Goal: Task Accomplishment & Management: Complete application form

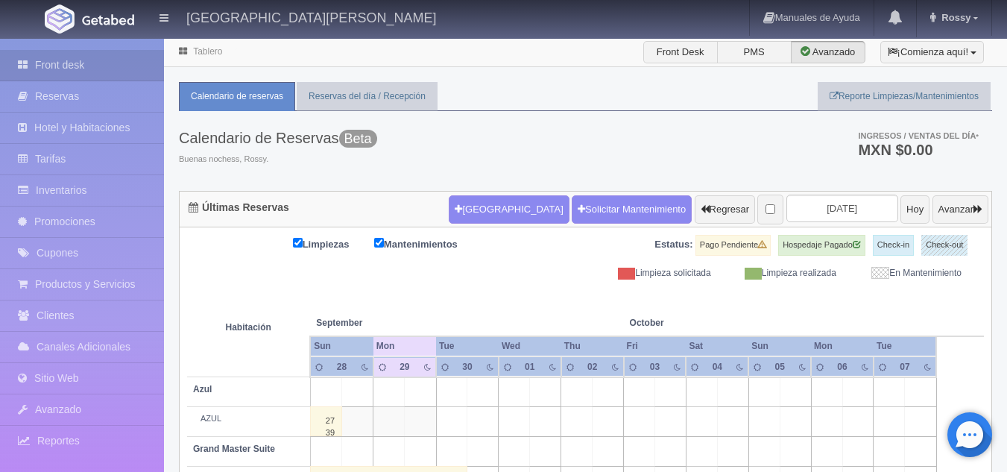
scroll to position [1150, 0]
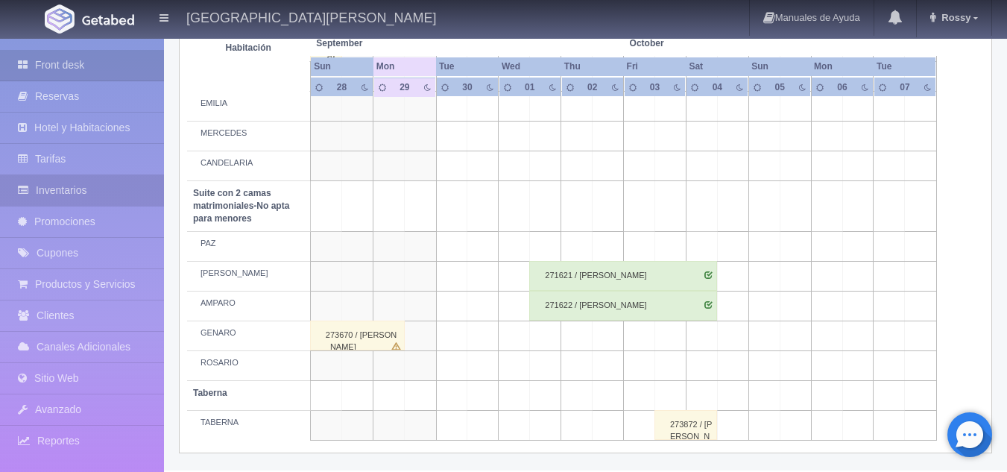
drag, startPoint x: 0, startPoint y: 0, endPoint x: 76, endPoint y: 184, distance: 199.2
click at [76, 184] on link "Inventarios" at bounding box center [82, 190] width 164 height 31
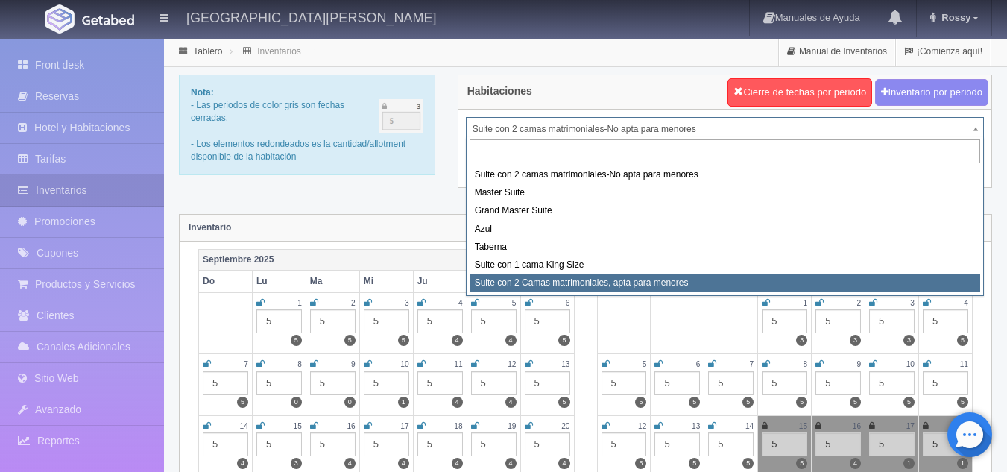
select select "1983"
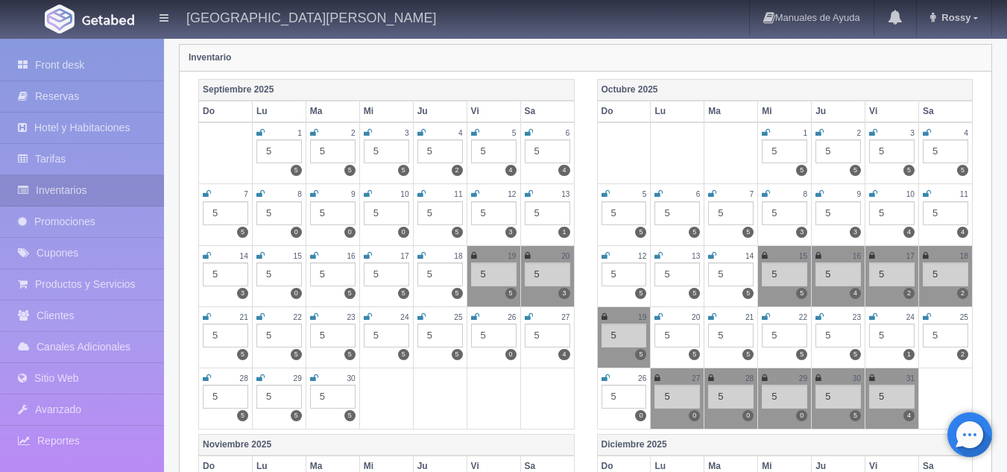
scroll to position [171, 0]
click at [821, 254] on icon at bounding box center [818, 254] width 6 height 9
click at [871, 256] on icon at bounding box center [872, 254] width 6 height 9
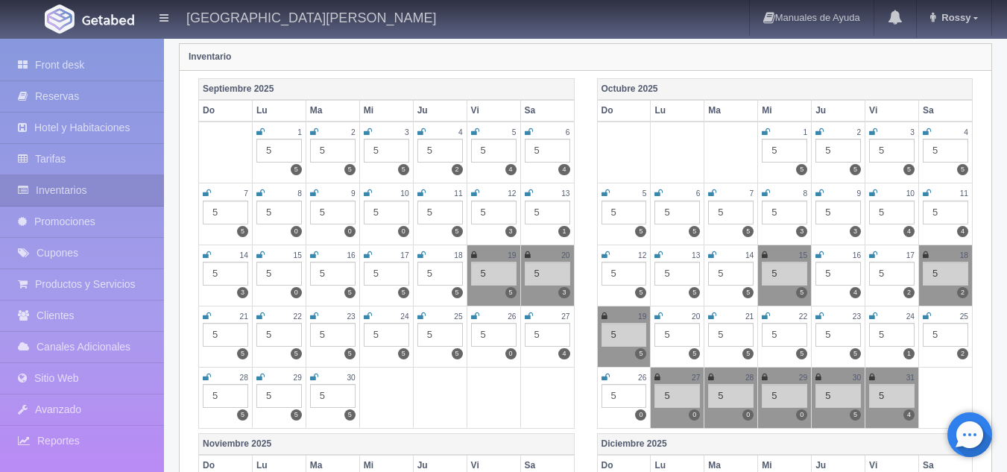
click at [925, 256] on icon at bounding box center [926, 254] width 6 height 9
click at [604, 314] on icon at bounding box center [604, 316] width 6 height 9
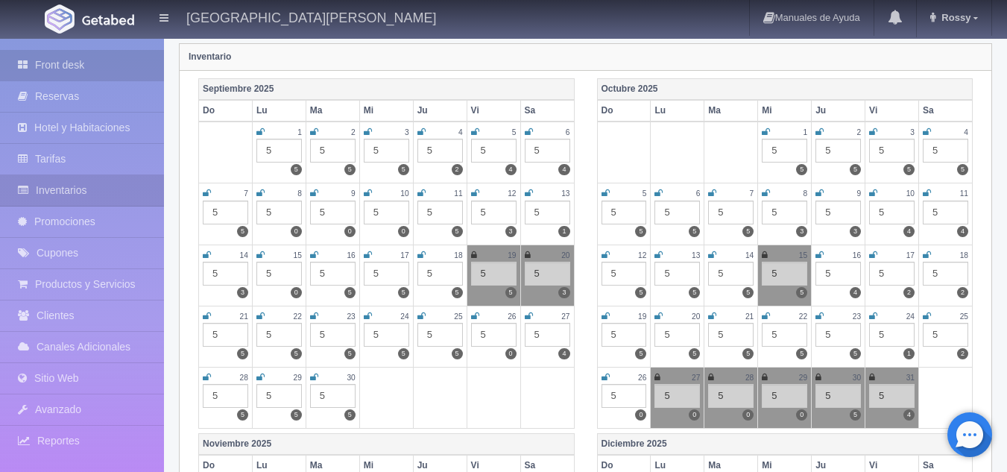
click at [95, 71] on link "Front desk" at bounding box center [82, 65] width 164 height 31
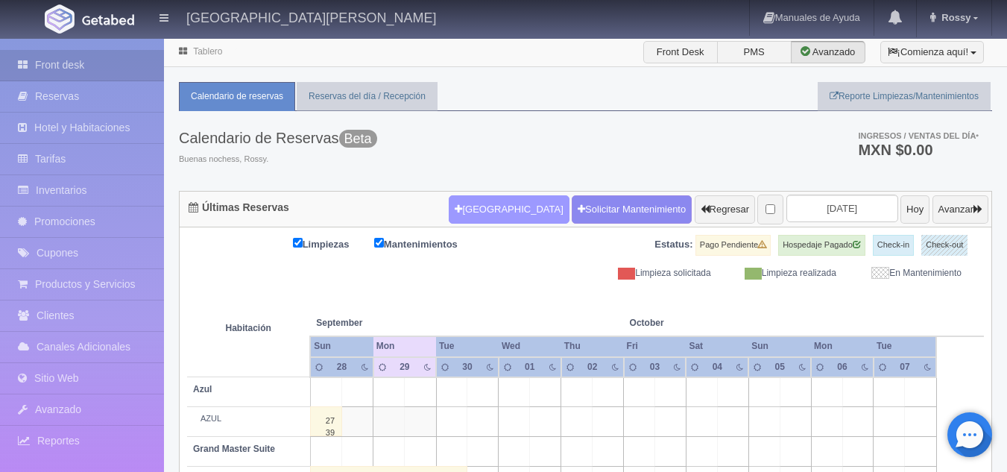
click at [461, 199] on button "[GEOGRAPHIC_DATA]" at bounding box center [509, 209] width 120 height 28
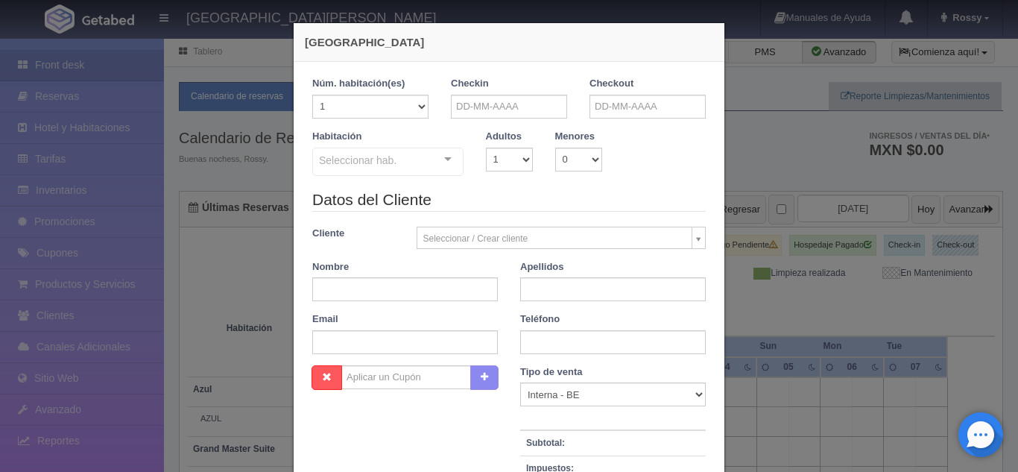
checkbox input "false"
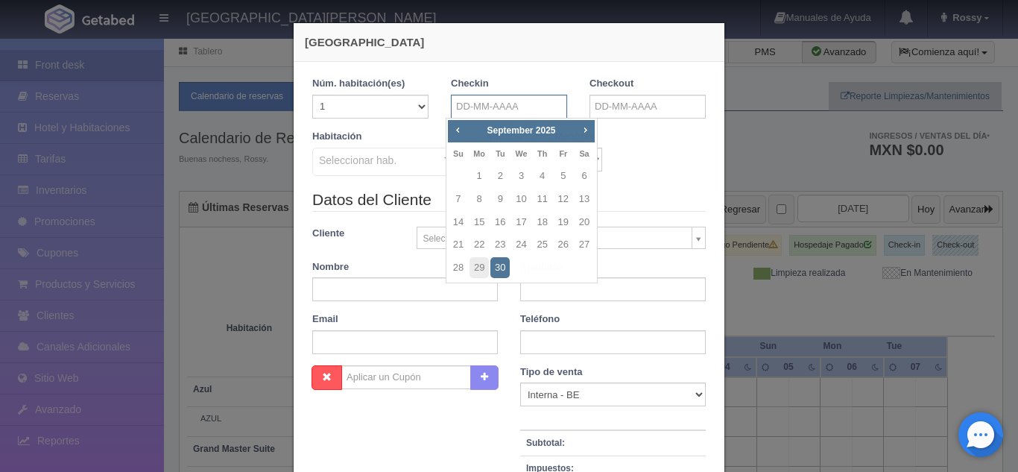
click at [523, 106] on input "text" at bounding box center [509, 107] width 116 height 24
click at [587, 133] on span "Next" at bounding box center [585, 130] width 12 height 12
click at [546, 220] on link "16" at bounding box center [542, 223] width 19 height 22
type input "16-10-2025"
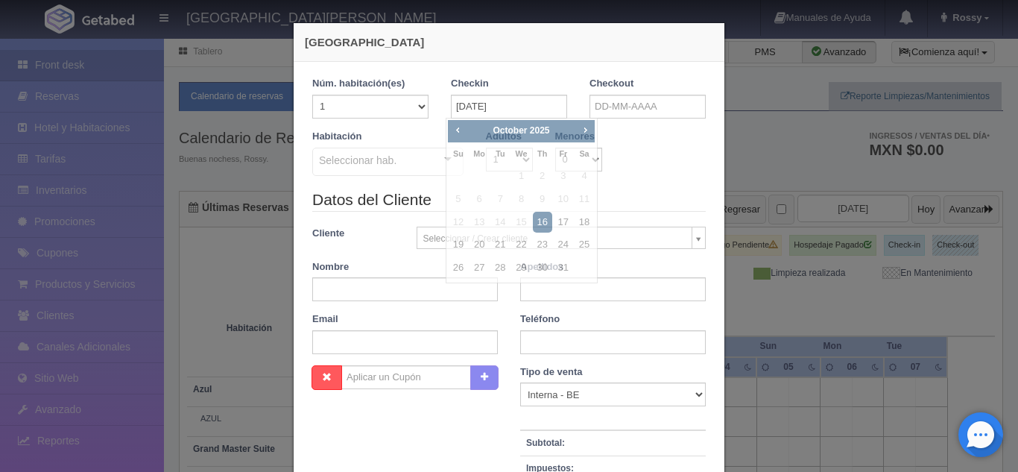
checkbox input "false"
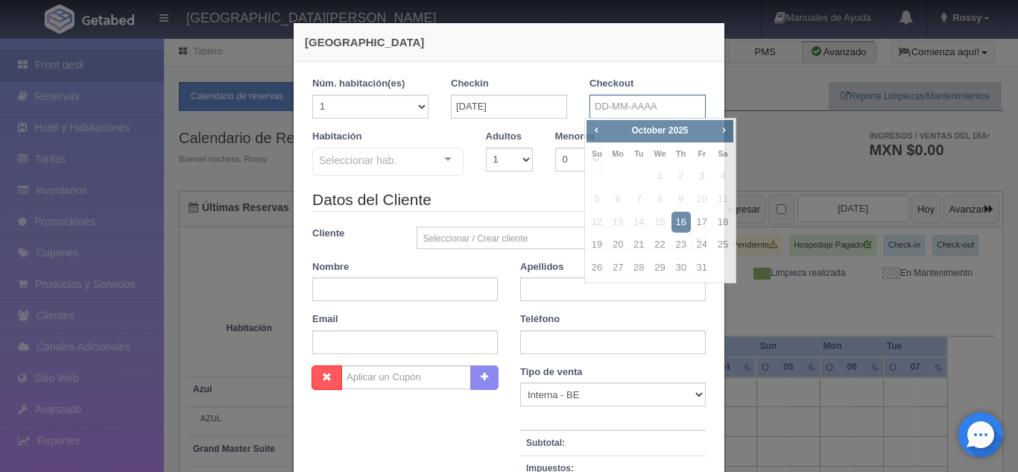
click at [647, 110] on input "text" at bounding box center [647, 107] width 116 height 24
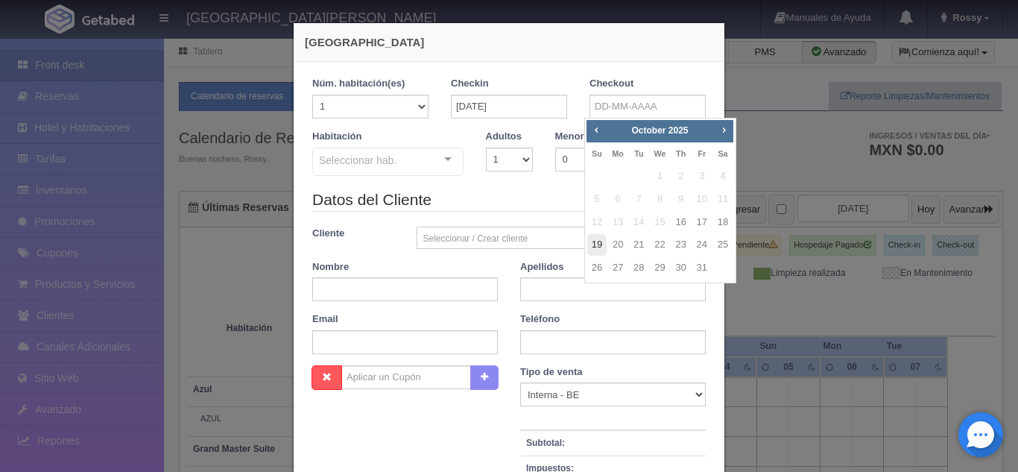
click at [604, 241] on link "19" at bounding box center [596, 245] width 19 height 22
type input "19-10-2025"
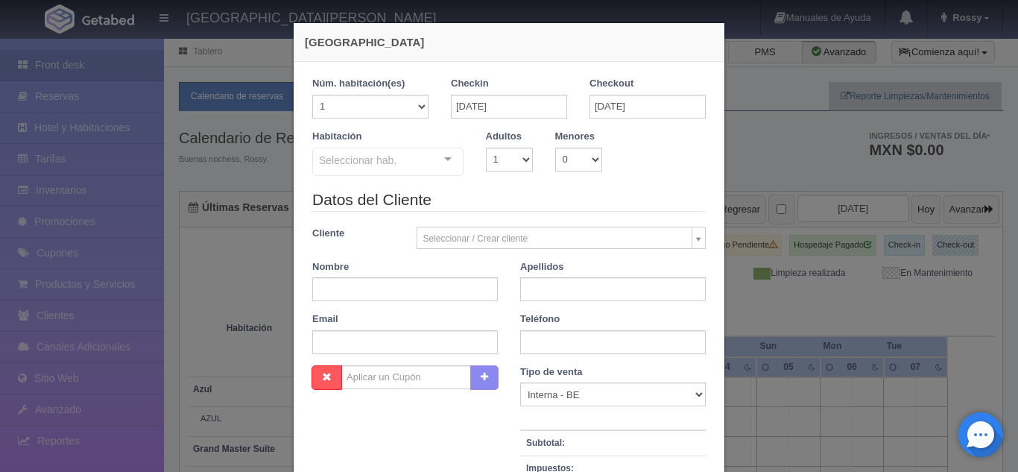
checkbox input "false"
click at [519, 165] on select "1 2 3 4 5 6 7 8 9 10" at bounding box center [509, 160] width 47 height 24
select select "2"
click at [486, 148] on select "1 2 3 4 5 6 7 8 9 10" at bounding box center [509, 160] width 47 height 24
checkbox input "false"
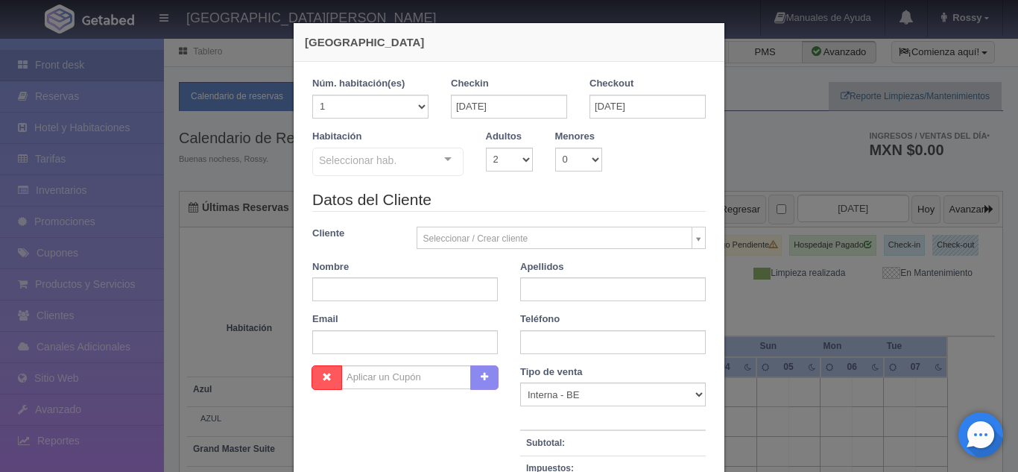
click at [374, 297] on input "text" at bounding box center [405, 289] width 186 height 24
type input "m"
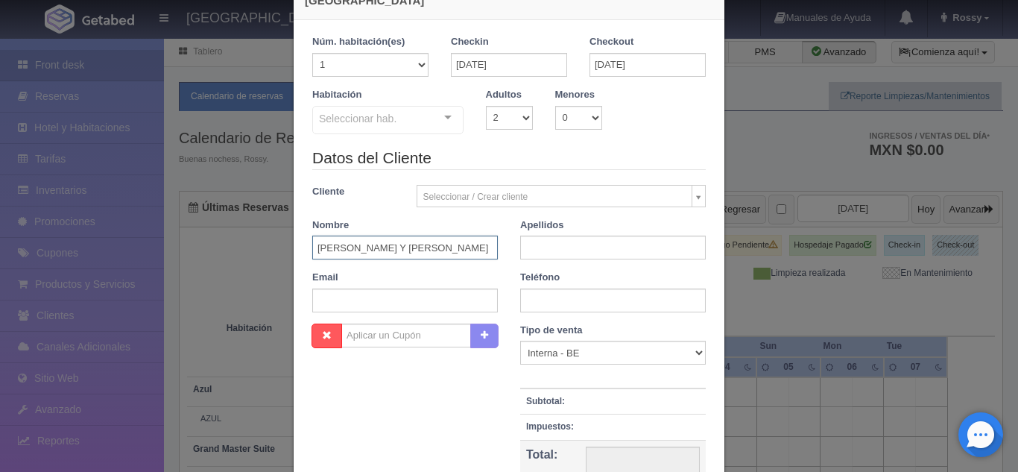
scroll to position [39, 0]
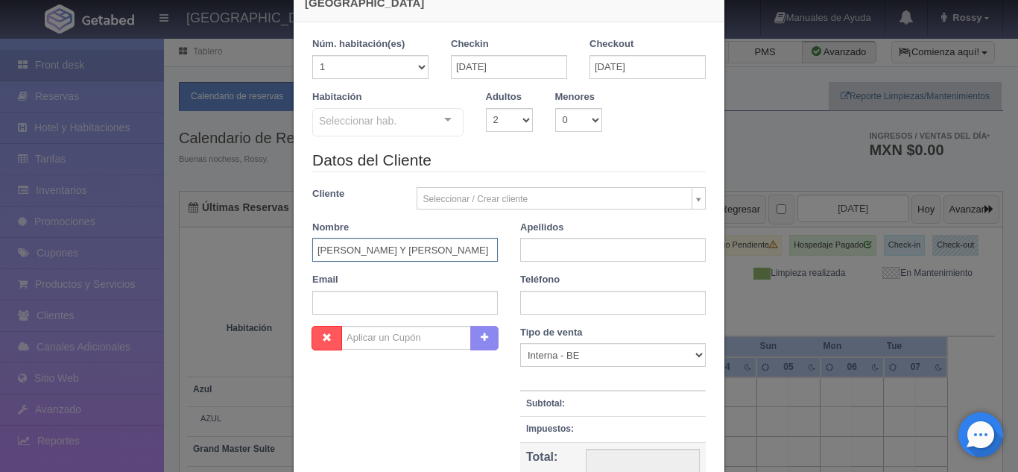
type input "MIKE Y JESSE"
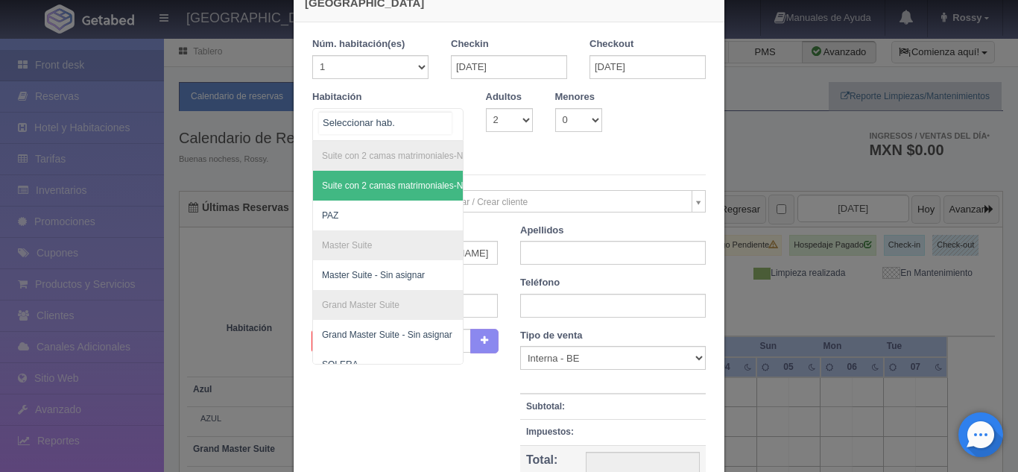
click at [412, 119] on div at bounding box center [387, 124] width 151 height 33
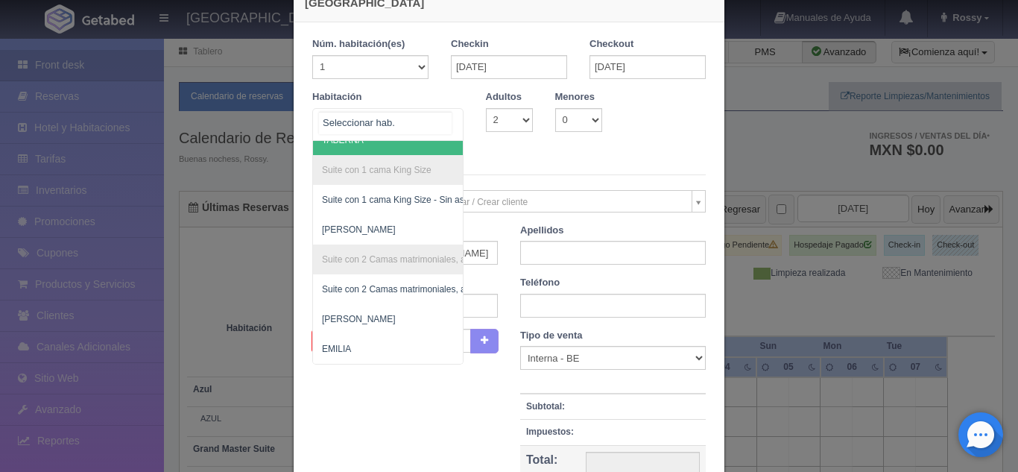
scroll to position [414, 0]
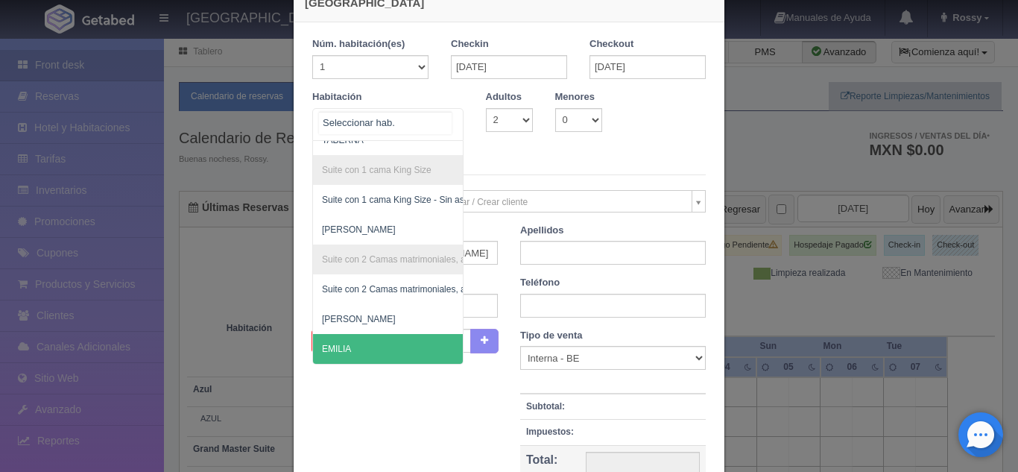
click at [349, 336] on span "EMILIA" at bounding box center [460, 349] width 294 height 30
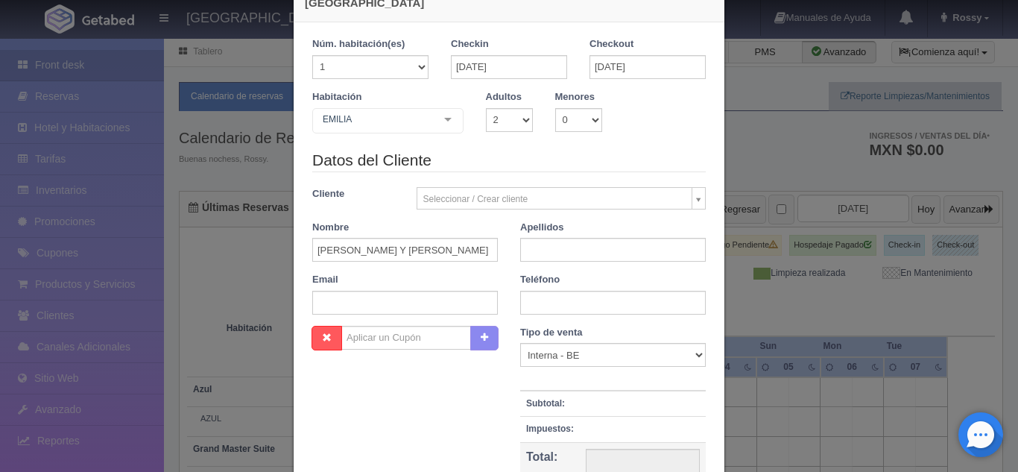
checkbox input "false"
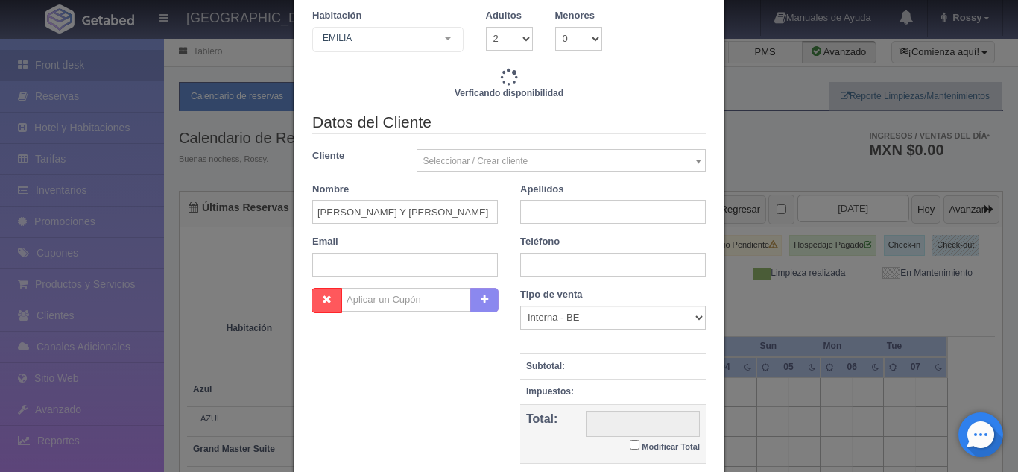
scroll to position [125, 0]
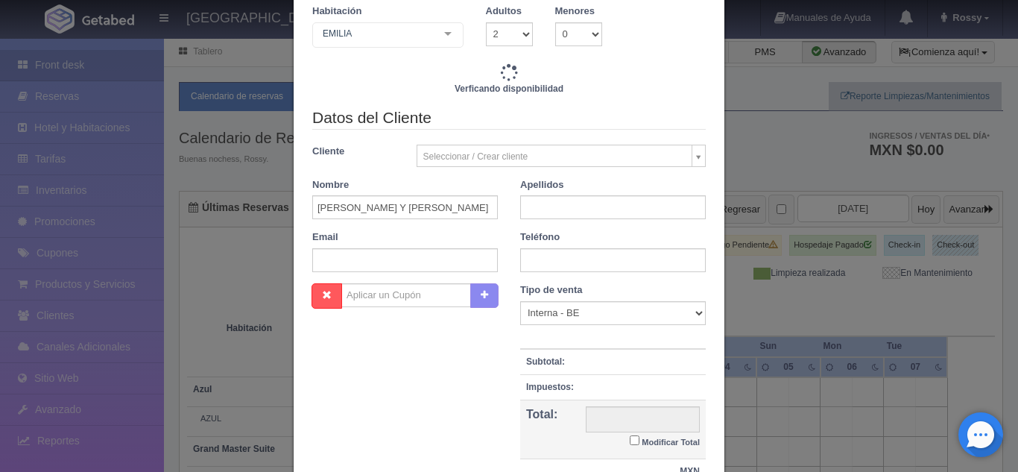
type input "13380.00"
checkbox input "false"
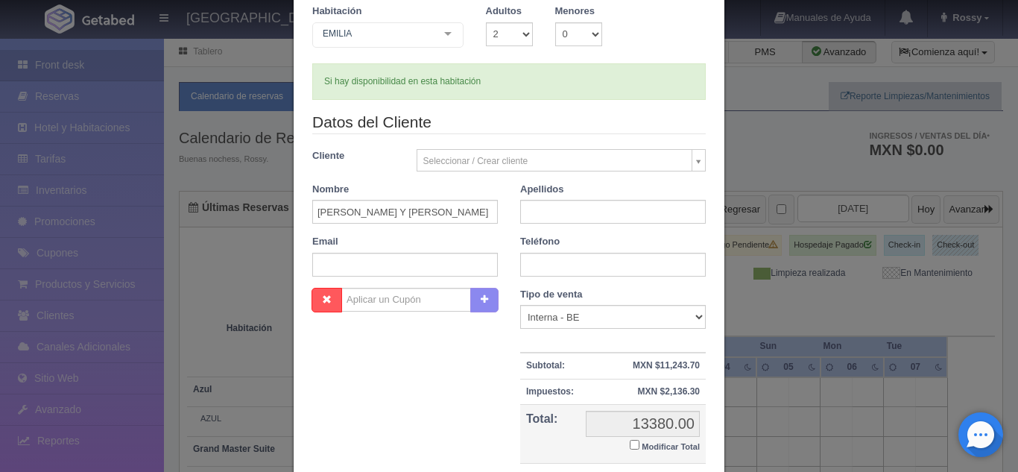
scroll to position [261, 0]
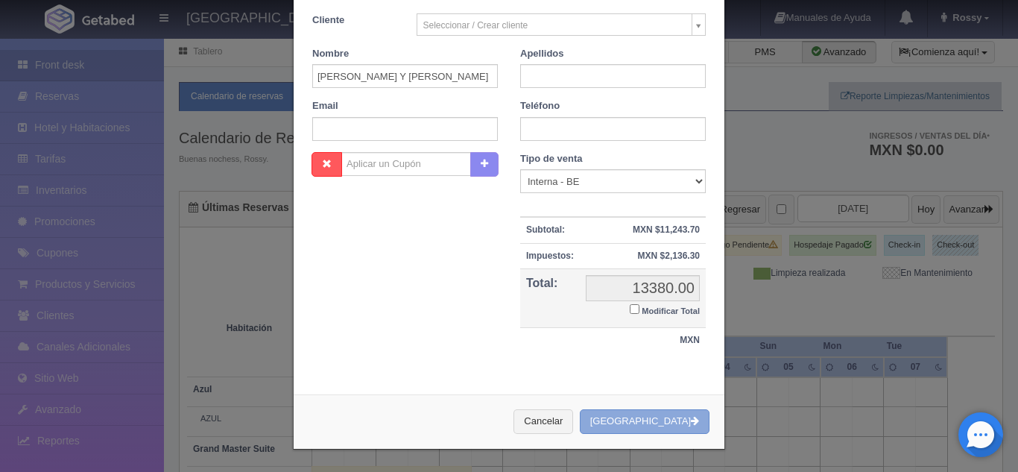
click at [636, 418] on button "[GEOGRAPHIC_DATA]" at bounding box center [645, 421] width 130 height 25
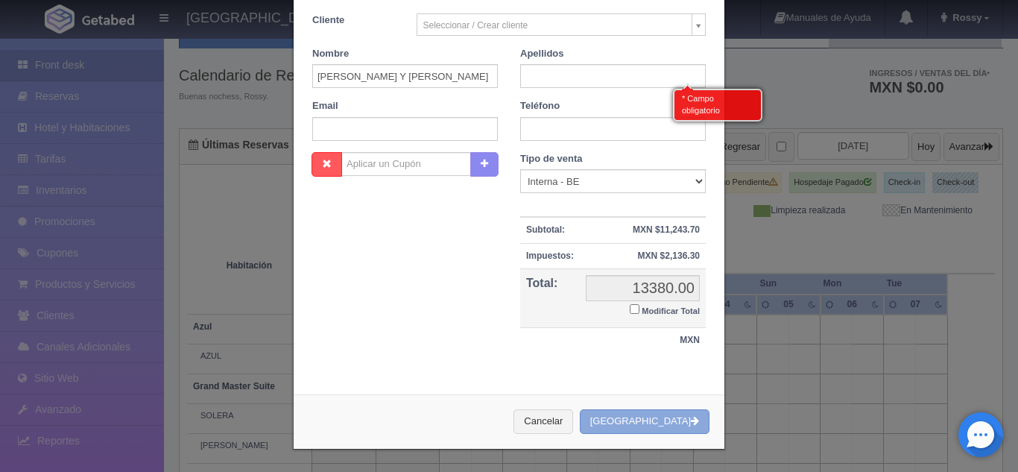
scroll to position [64, 0]
click at [595, 80] on input "text" at bounding box center [613, 76] width 186 height 24
type input "LYGA"
click at [661, 432] on button "[GEOGRAPHIC_DATA]" at bounding box center [645, 421] width 130 height 25
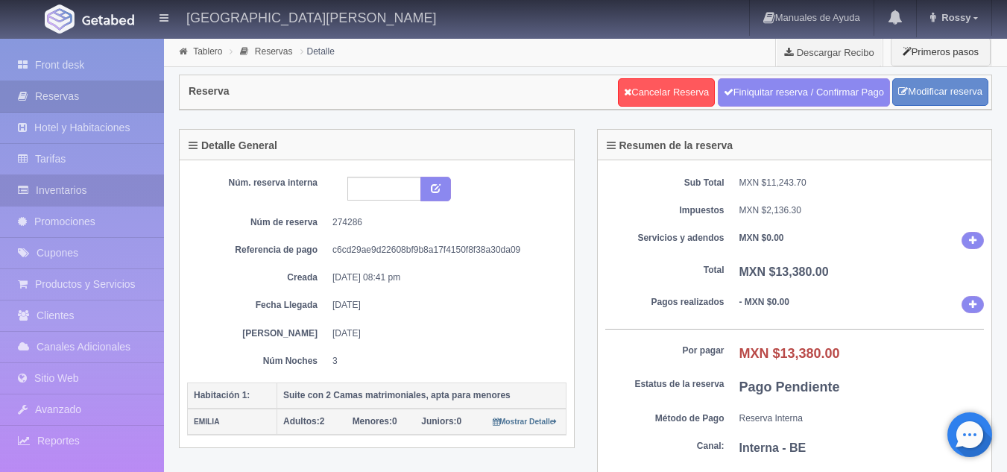
click at [80, 187] on link "Inventarios" at bounding box center [82, 190] width 164 height 31
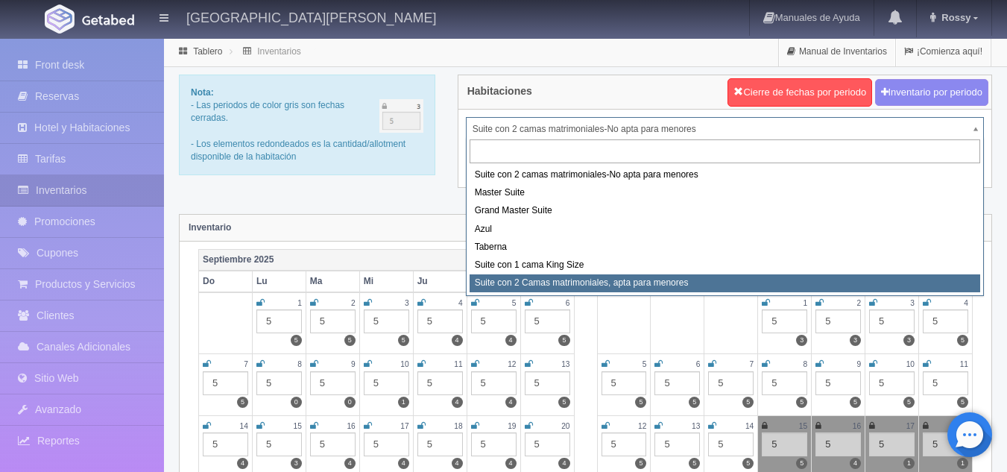
select select "1983"
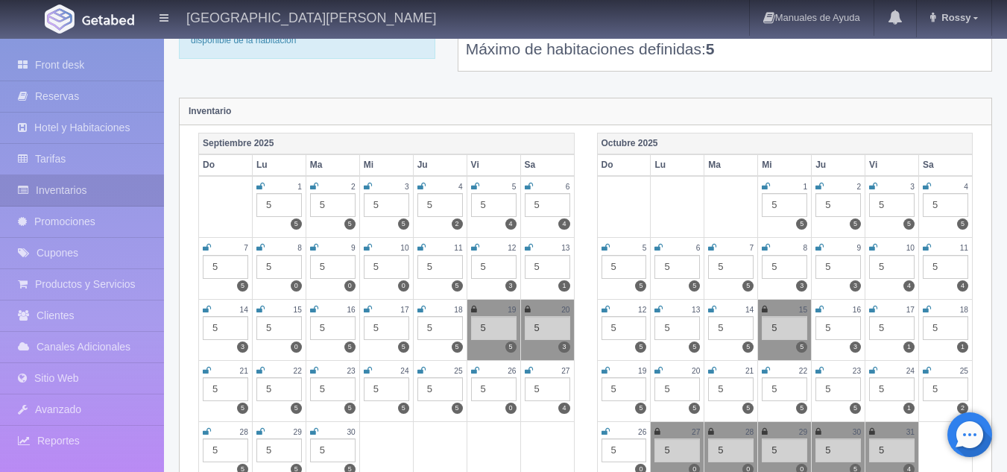
scroll to position [117, 0]
click at [820, 309] on icon at bounding box center [819, 308] width 8 height 9
click at [873, 309] on icon at bounding box center [873, 308] width 8 height 9
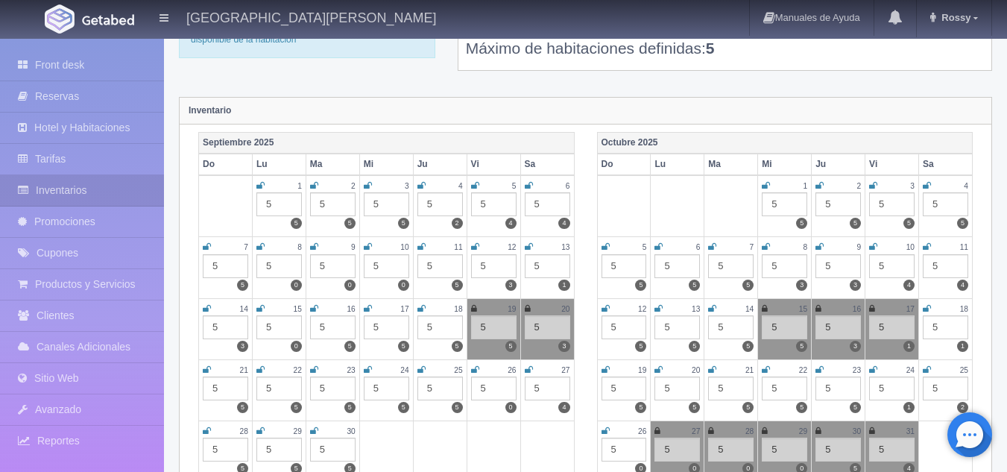
click at [929, 308] on icon at bounding box center [927, 308] width 8 height 9
click at [605, 370] on icon at bounding box center [605, 369] width 8 height 9
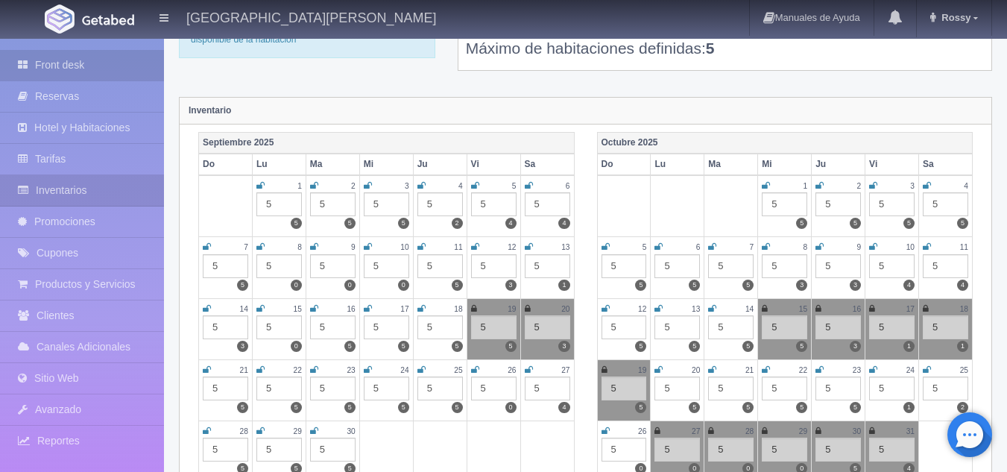
click at [75, 63] on link "Front desk" at bounding box center [82, 65] width 164 height 31
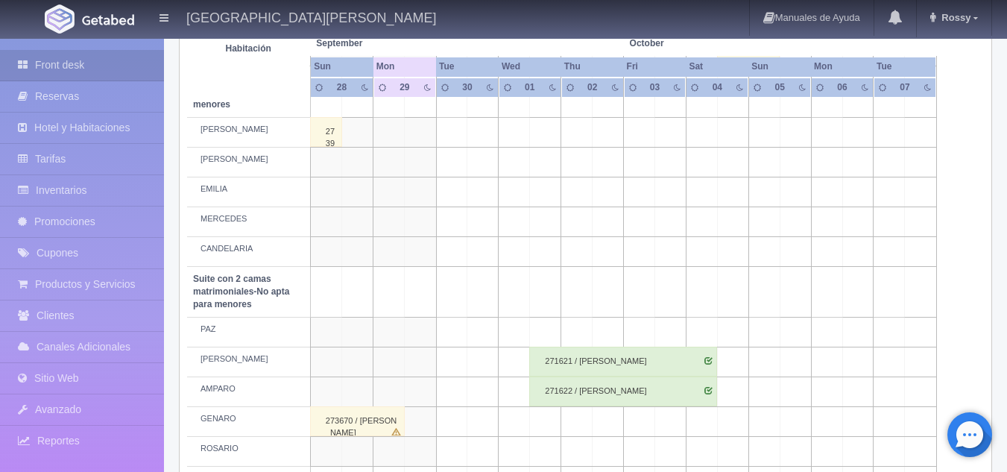
scroll to position [1150, 0]
